Goal: Task Accomplishment & Management: Use online tool/utility

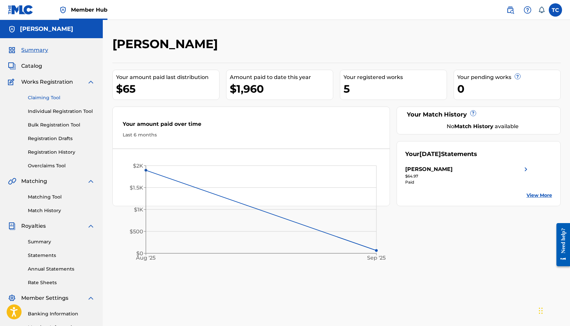
click at [48, 97] on link "Claiming Tool" at bounding box center [61, 97] width 67 height 7
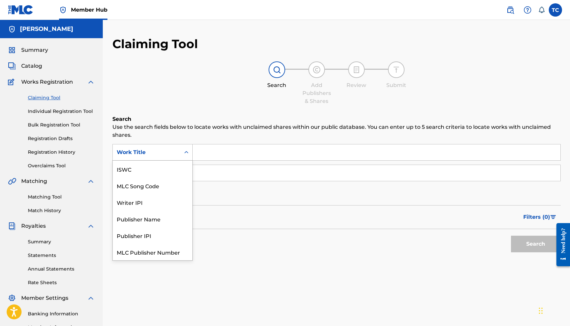
click at [176, 155] on div "Work Title" at bounding box center [147, 152] width 68 height 13
click at [138, 171] on div "ISWC" at bounding box center [153, 168] width 80 height 17
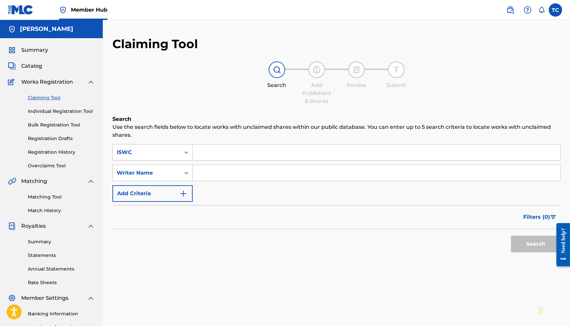
click at [206, 149] on input "Search Form" at bounding box center [377, 152] width 368 height 16
paste input "T3241432377"
type input "T3241432377"
click at [511, 235] on button "Search" at bounding box center [536, 243] width 50 height 17
click at [219, 171] on input "Search Form" at bounding box center [377, 173] width 368 height 16
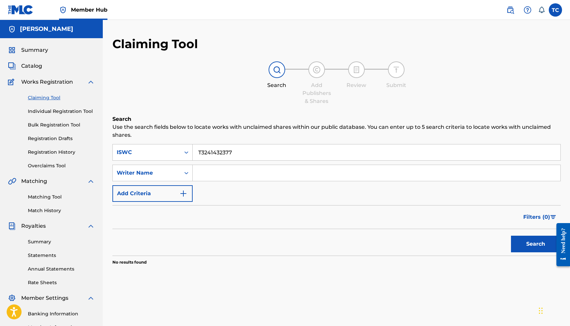
type input "[PERSON_NAME]"
click at [519, 244] on button "Search" at bounding box center [536, 243] width 50 height 17
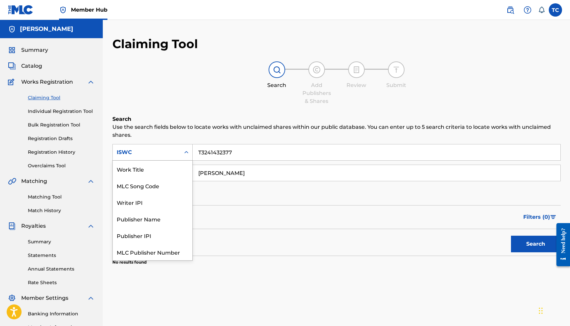
click at [188, 155] on icon "Search Form" at bounding box center [186, 152] width 7 height 7
click at [176, 182] on div "Writer IPI" at bounding box center [153, 185] width 80 height 17
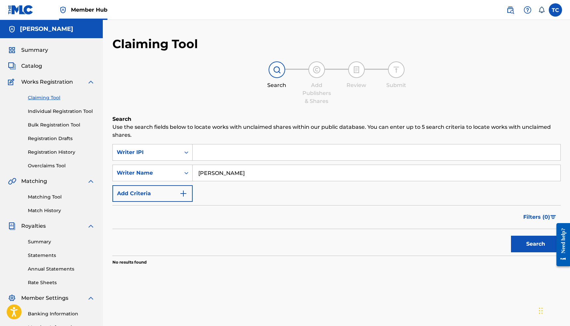
click at [276, 174] on input "[PERSON_NAME]" at bounding box center [377, 173] width 368 height 16
click at [208, 149] on input "Search Form" at bounding box center [377, 152] width 368 height 16
paste input "00786998050"
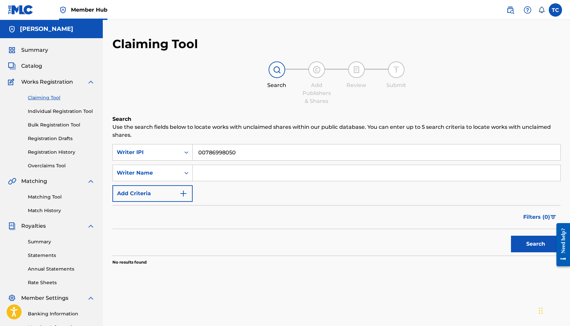
type input "00786998050"
click at [511, 235] on button "Search" at bounding box center [536, 243] width 50 height 17
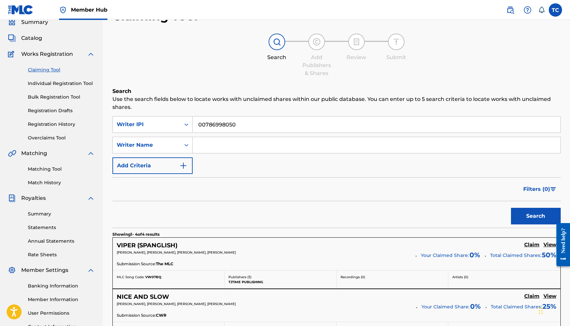
scroll to position [0, 0]
